Goal: Task Accomplishment & Management: Complete application form

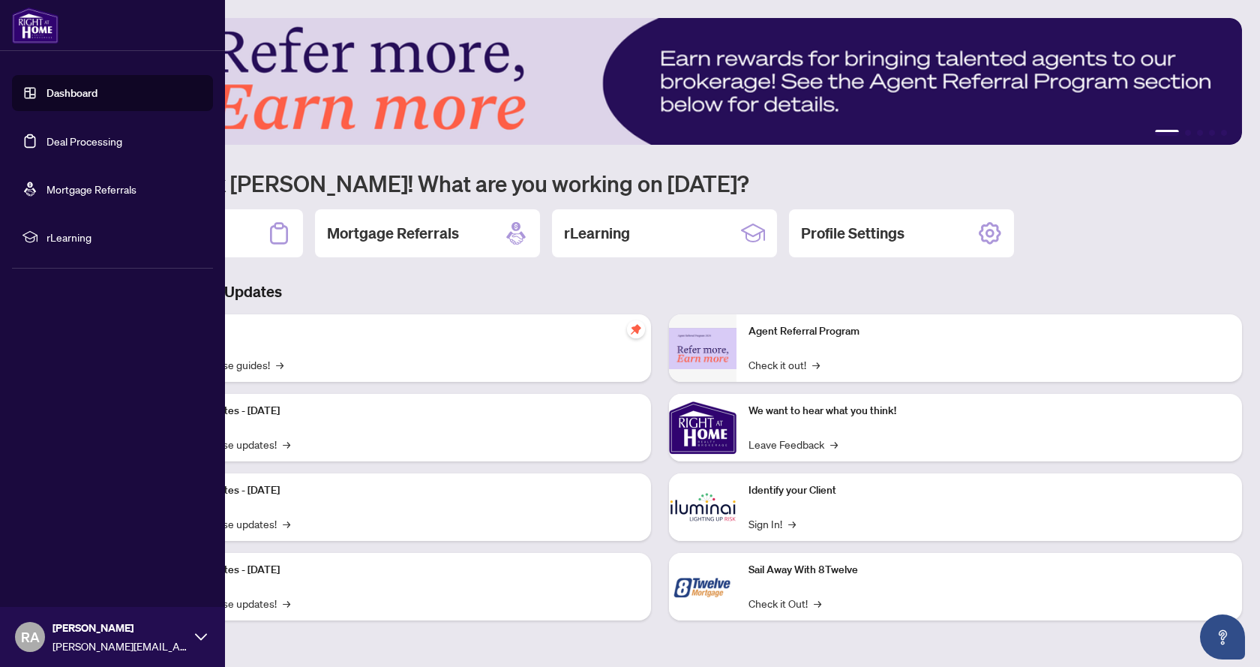
click at [67, 100] on link "Dashboard" at bounding box center [71, 92] width 51 height 13
click at [58, 93] on link "Dashboard" at bounding box center [71, 92] width 51 height 13
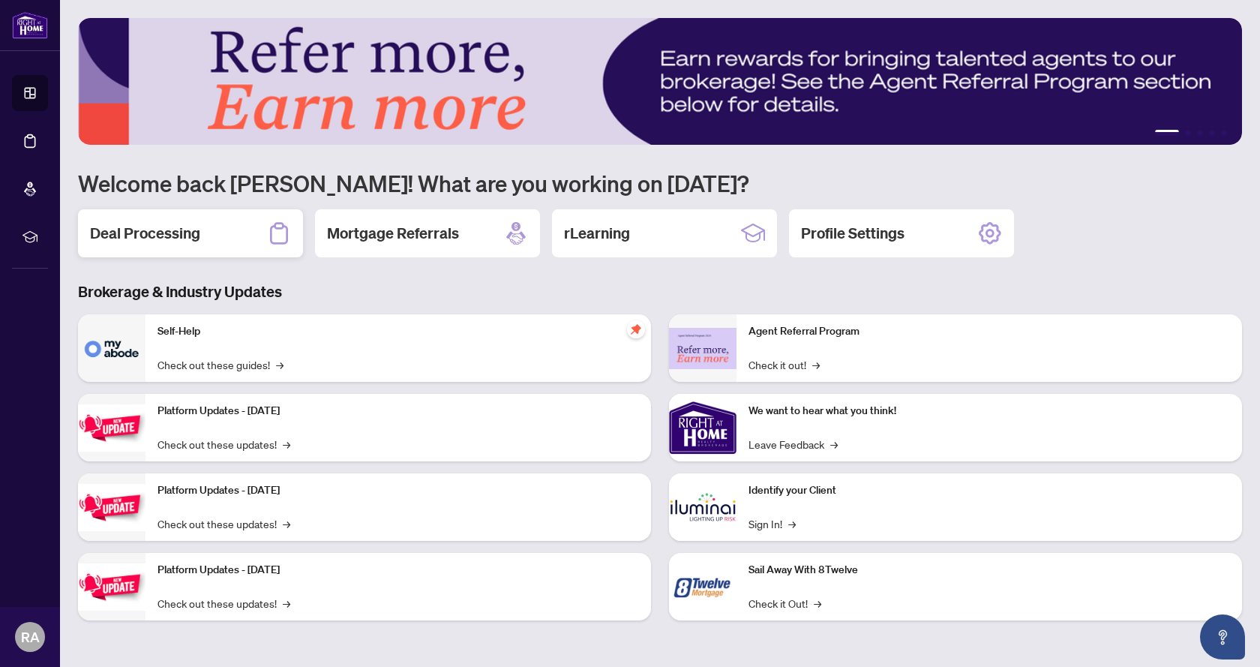
click at [194, 224] on h2 "Deal Processing" at bounding box center [145, 233] width 110 height 21
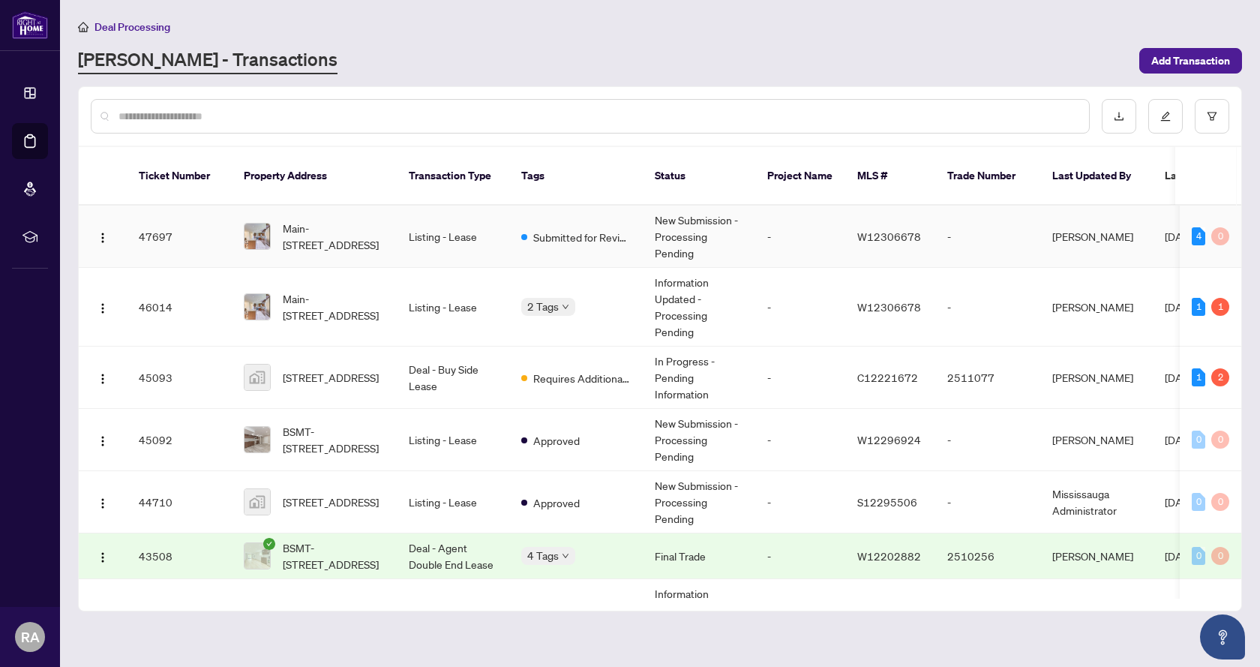
click at [388, 229] on td "Main-[STREET_ADDRESS]" at bounding box center [314, 236] width 165 height 62
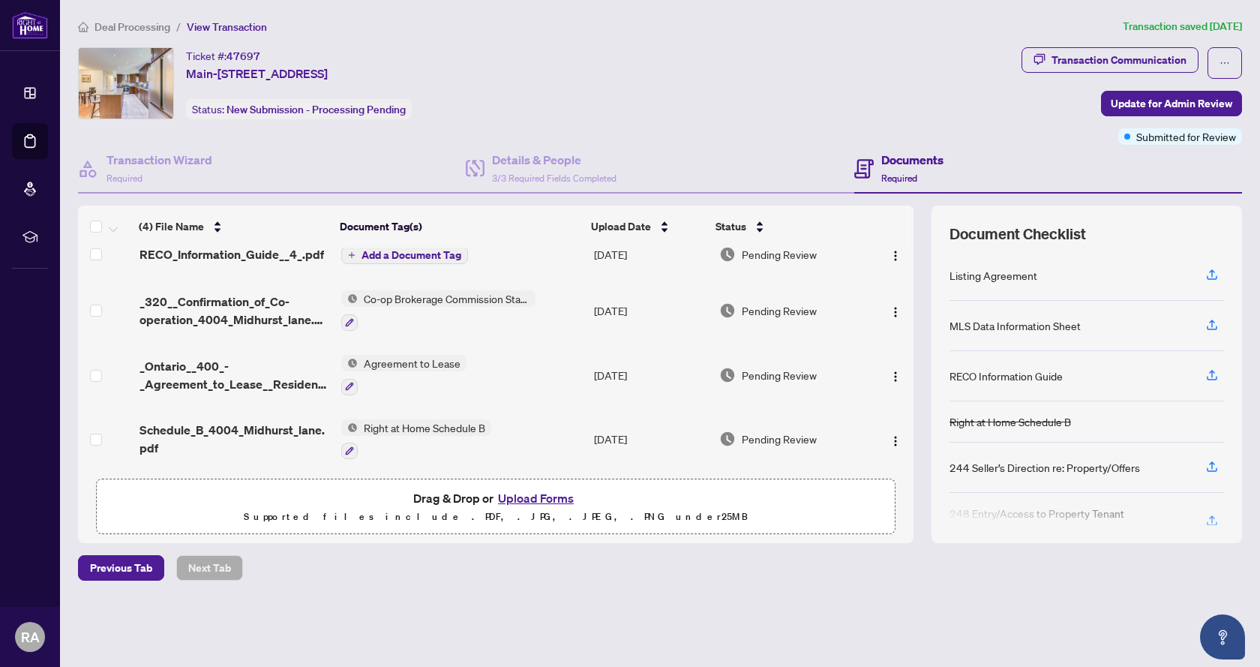
scroll to position [22, 0]
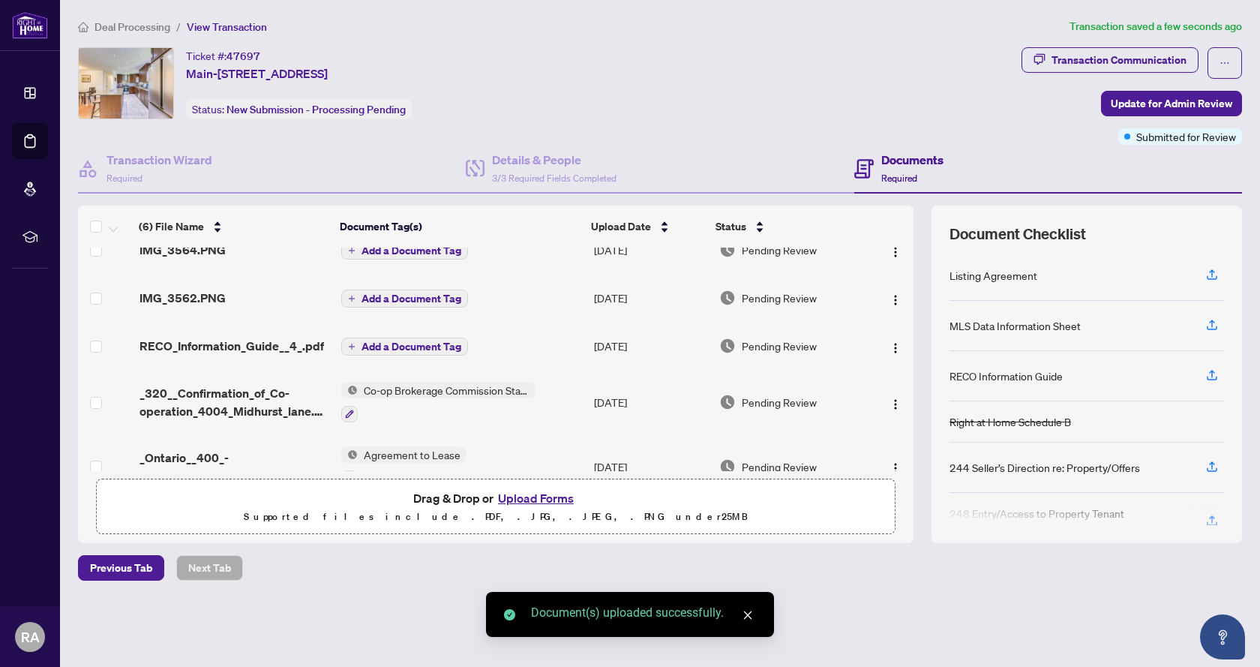
click at [395, 254] on span "Add a Document Tag" at bounding box center [411, 250] width 100 height 10
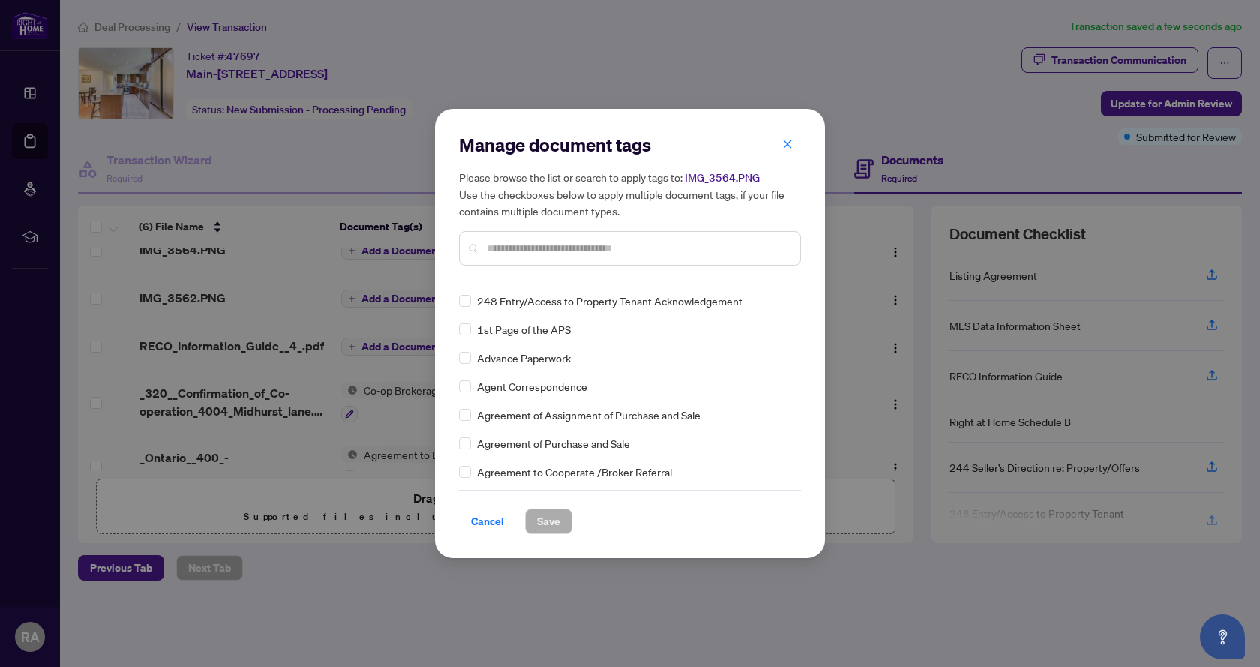
scroll to position [0, 0]
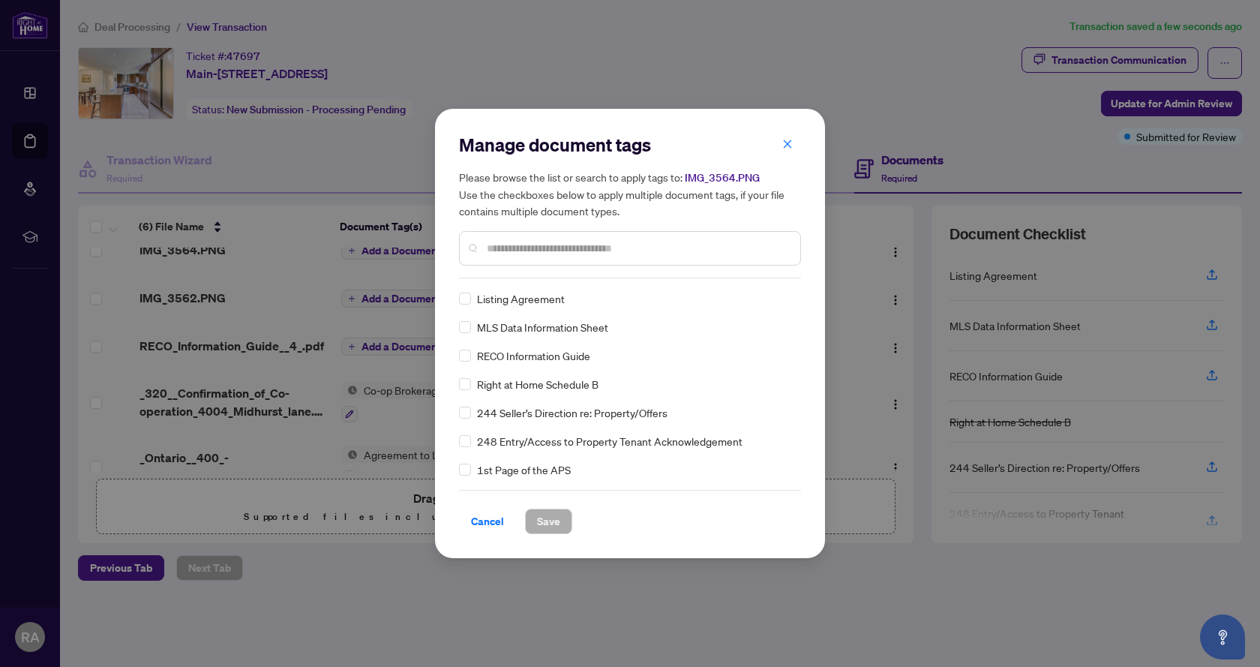
click at [562, 245] on input "text" at bounding box center [637, 248] width 301 height 16
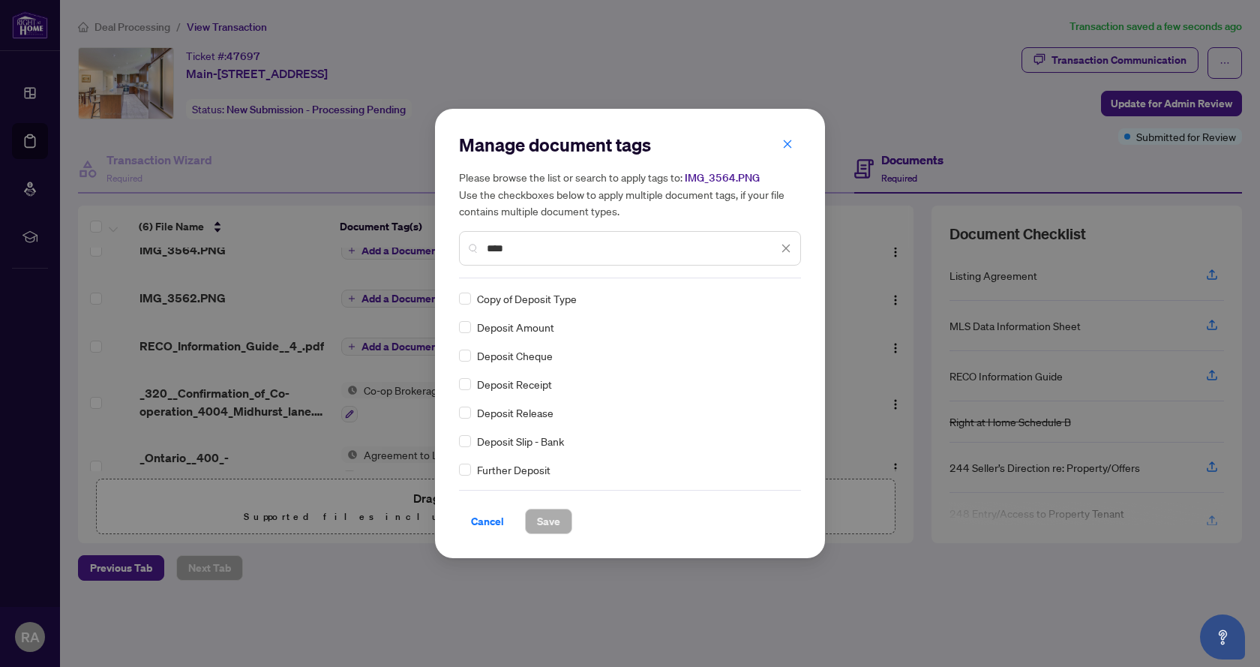
type input "****"
click at [547, 524] on span "Save" at bounding box center [548, 521] width 23 height 24
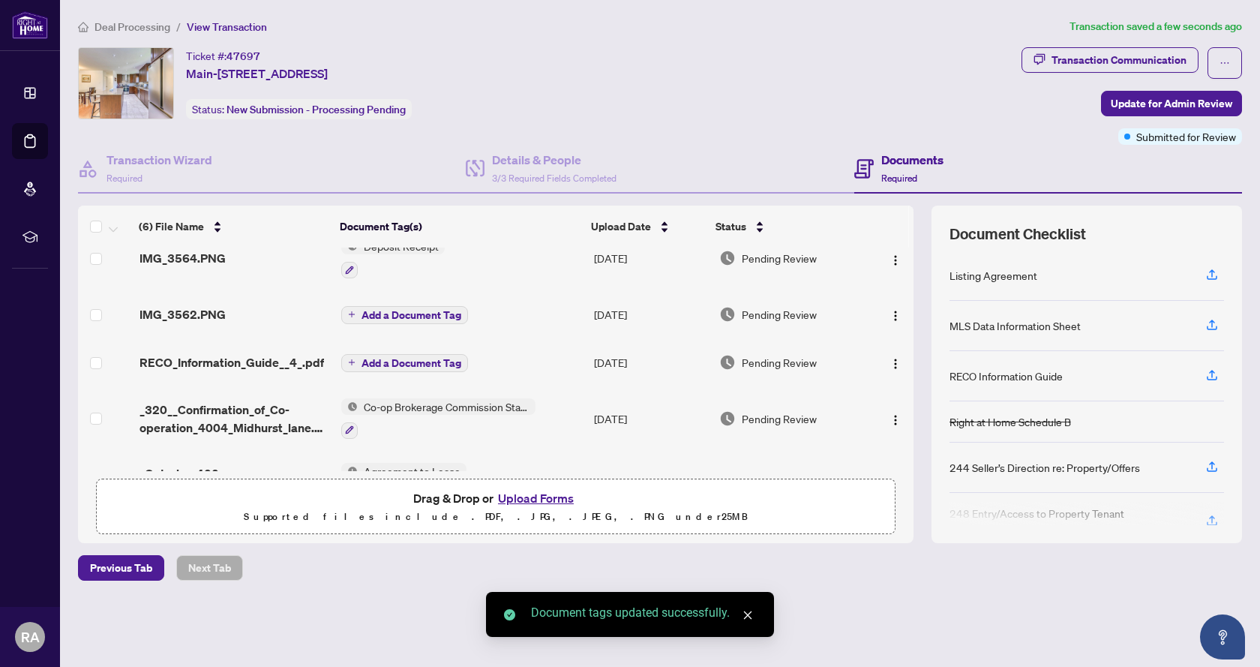
click at [408, 316] on span "Add a Document Tag" at bounding box center [411, 315] width 100 height 10
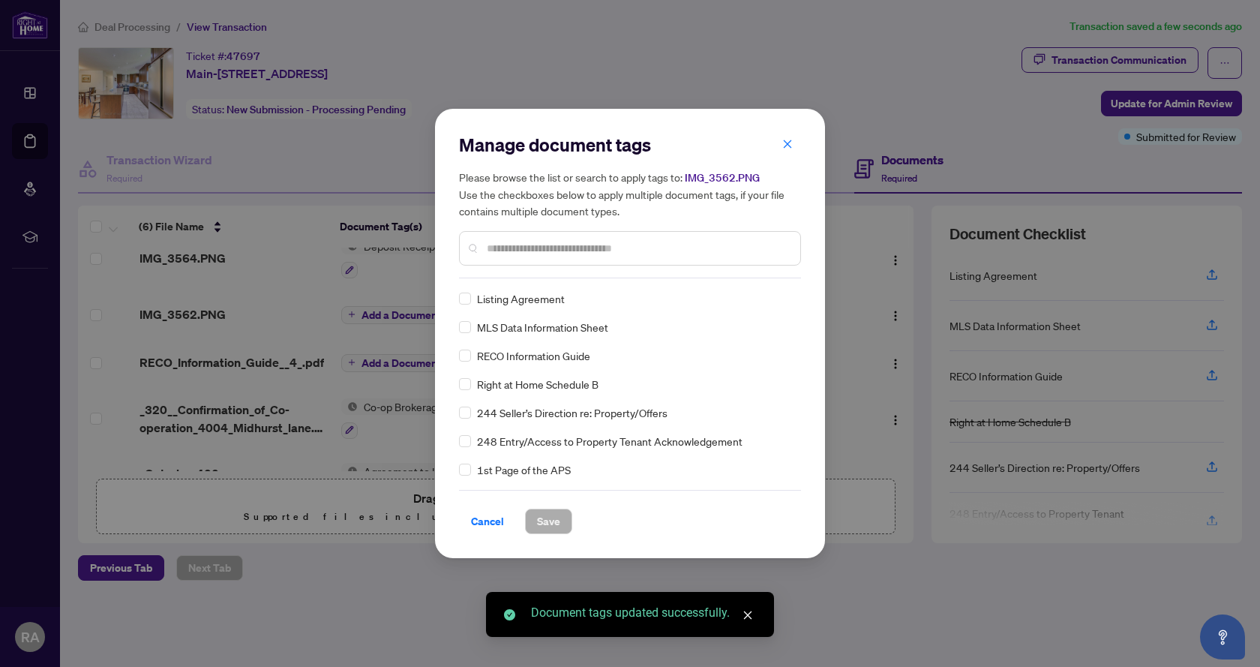
click at [532, 277] on div "Manage document tags Please browse the list or search to apply tags to: IMG_356…" at bounding box center [630, 205] width 342 height 145
click at [541, 257] on div at bounding box center [630, 248] width 342 height 34
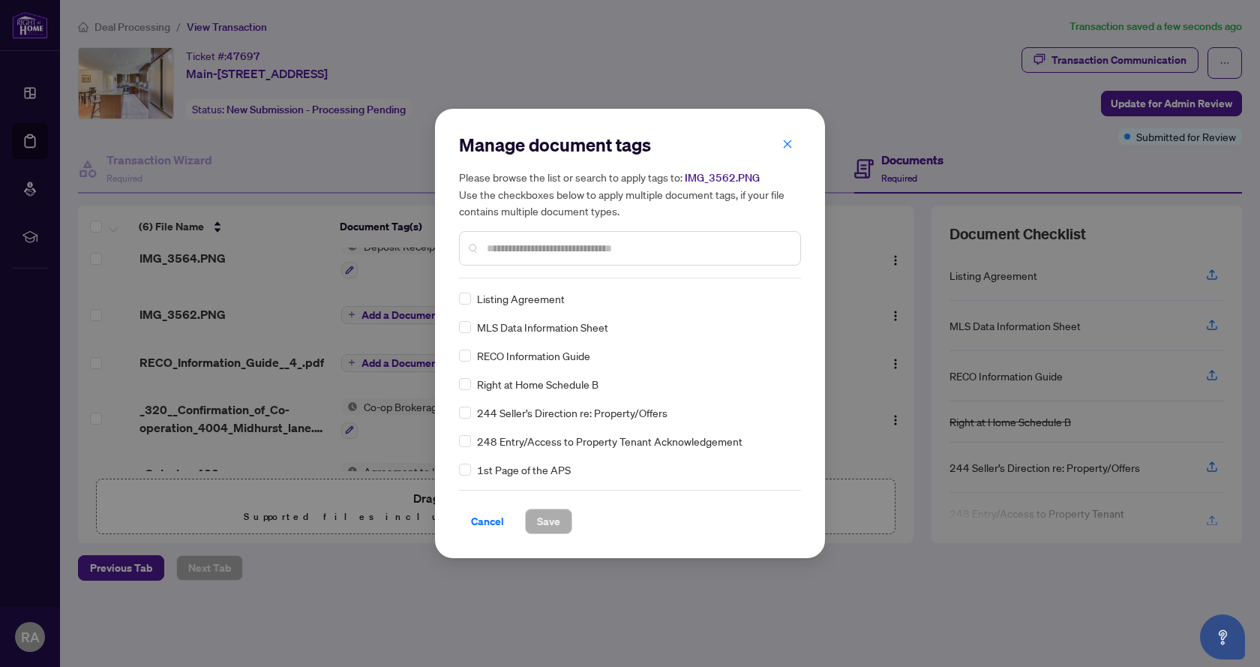
click at [549, 250] on input "text" at bounding box center [637, 248] width 301 height 16
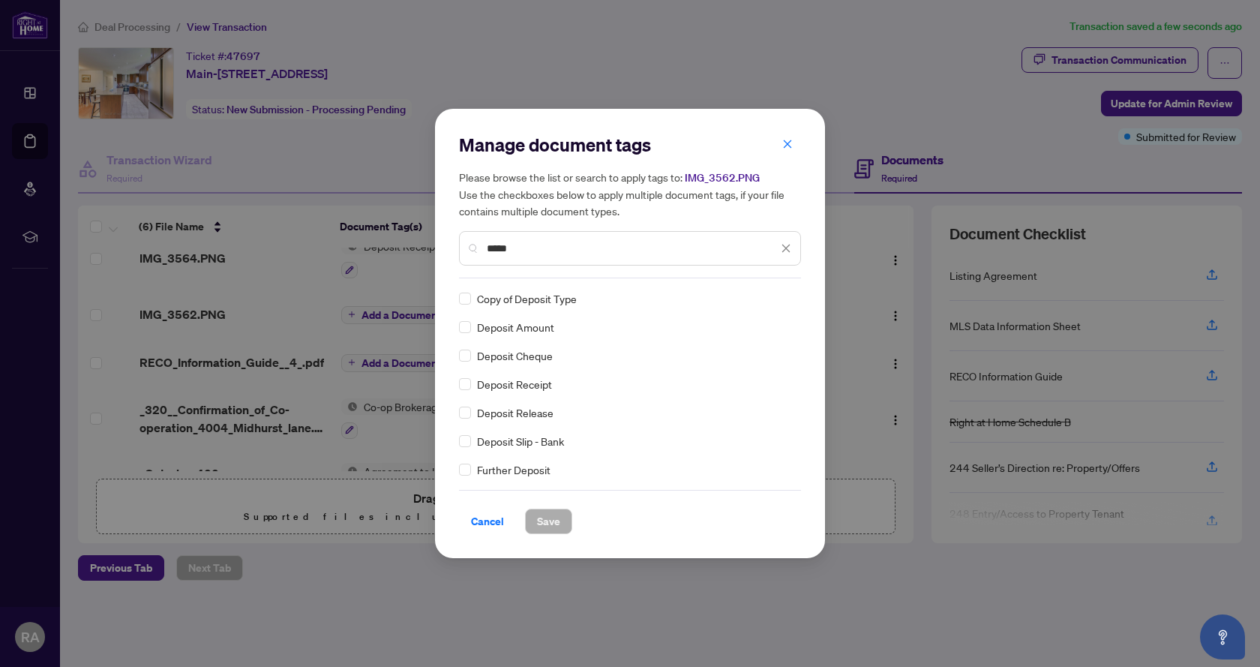
type input "*****"
click at [542, 522] on span "Save" at bounding box center [548, 521] width 23 height 24
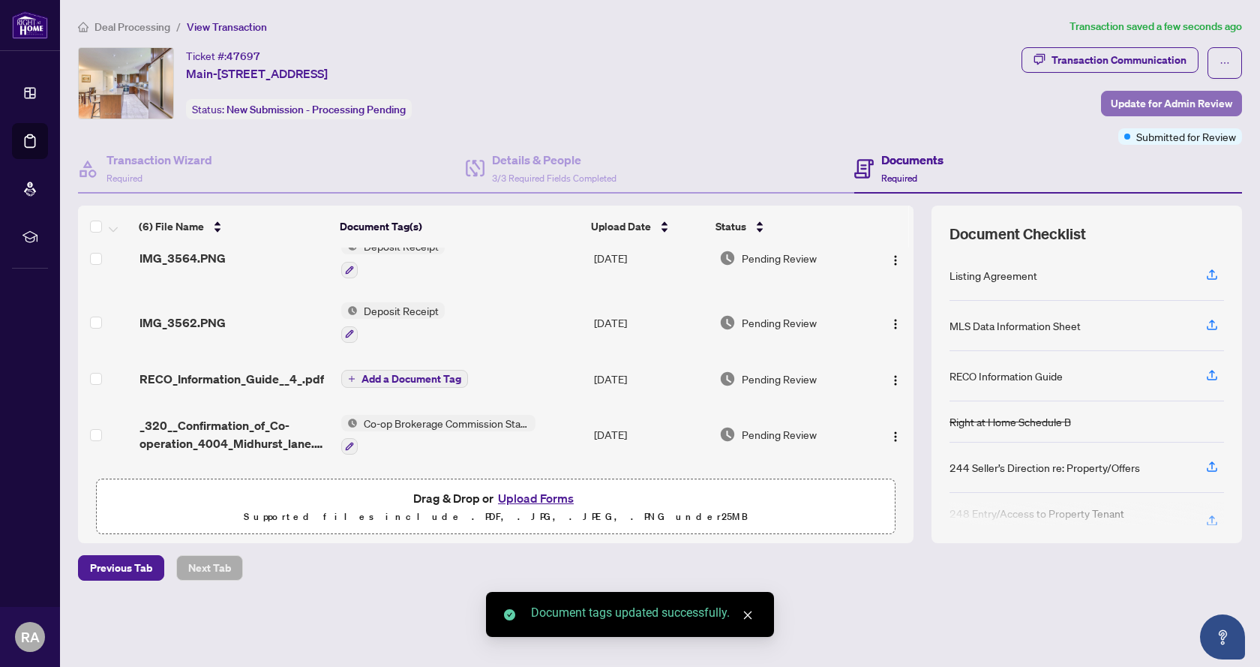
click at [1197, 109] on span "Update for Admin Review" at bounding box center [1171, 103] width 121 height 24
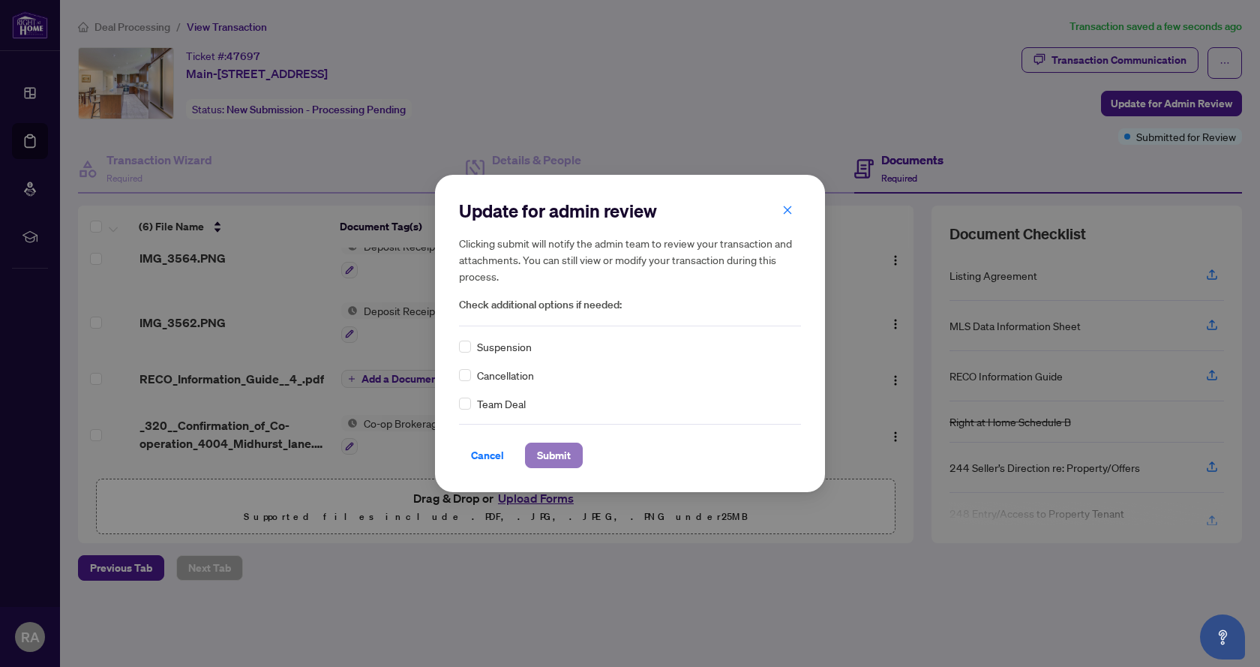
click at [554, 449] on span "Submit" at bounding box center [554, 455] width 34 height 24
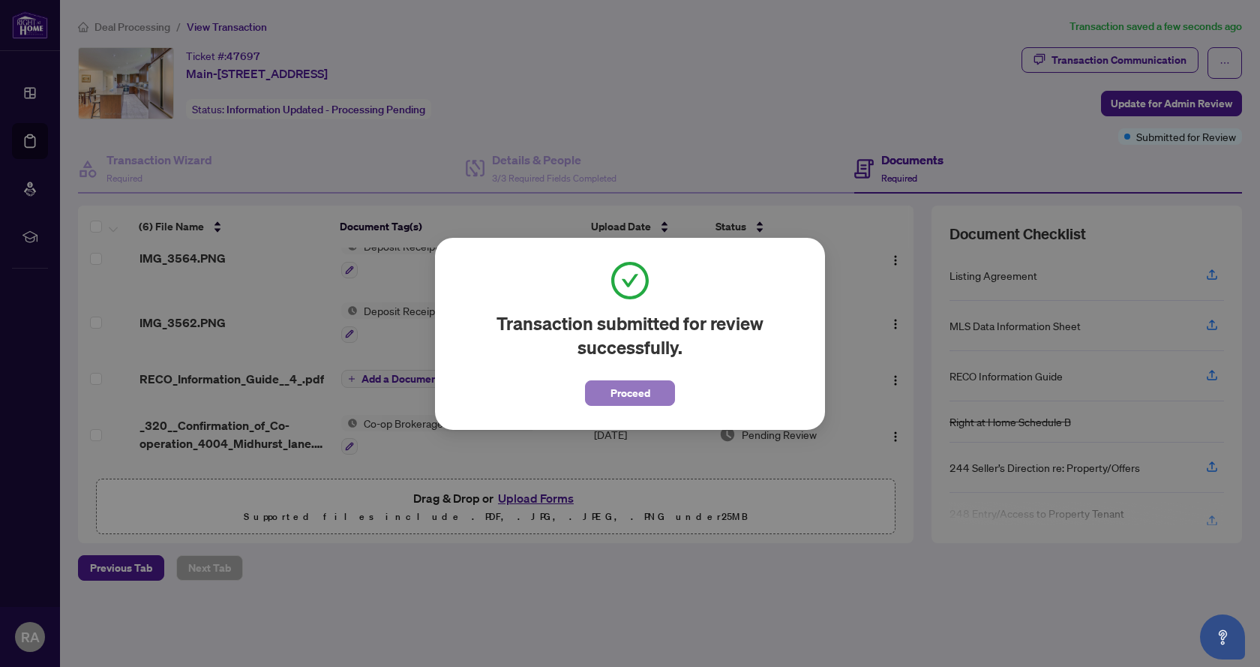
click at [619, 395] on span "Proceed" at bounding box center [630, 393] width 40 height 24
